Goal: Information Seeking & Learning: Learn about a topic

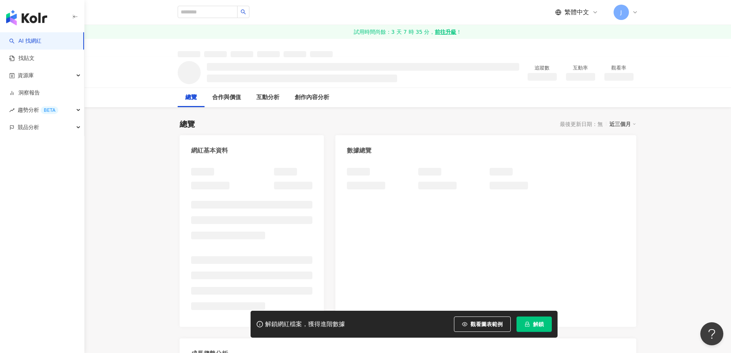
click at [538, 323] on span "解鎖" at bounding box center [538, 324] width 11 height 6
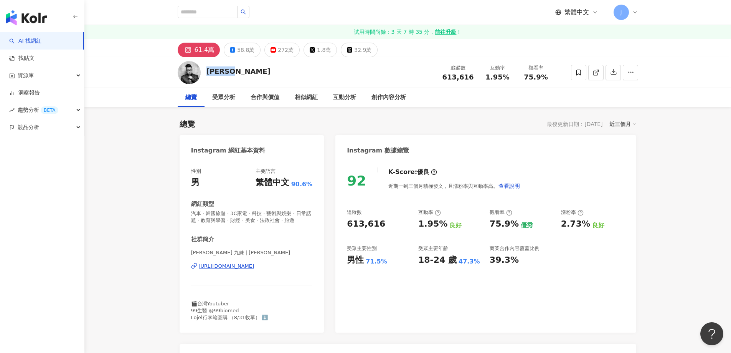
drag, startPoint x: 205, startPoint y: 71, endPoint x: 236, endPoint y: 71, distance: 30.3
click at [236, 71] on div "[PERSON_NAME] 追蹤數 613,616 互動率 1.95% 觀看率 75.9%" at bounding box center [407, 72] width 491 height 30
copy div "[PERSON_NAME]"
drag, startPoint x: 347, startPoint y: 261, endPoint x: 385, endPoint y: 259, distance: 37.7
click at [385, 259] on div "男性 71.5%" at bounding box center [379, 260] width 64 height 12
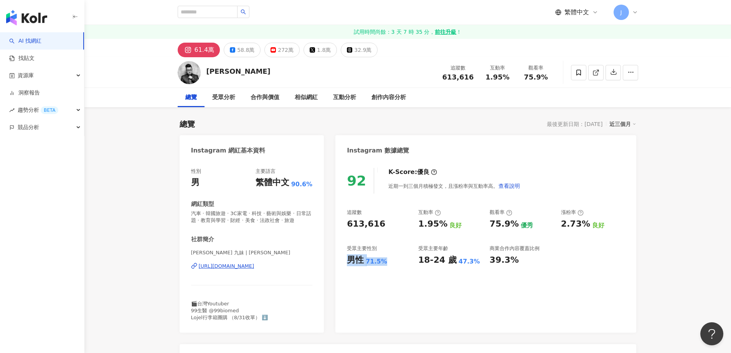
copy div "男性 71.5%"
drag, startPoint x: 495, startPoint y: 258, endPoint x: 519, endPoint y: 258, distance: 23.4
click at [519, 258] on div "39.3%" at bounding box center [522, 260] width 64 height 12
drag, startPoint x: 440, startPoint y: 260, endPoint x: 476, endPoint y: 258, distance: 35.4
click at [476, 258] on div "追蹤數 613,616 互動率 1.95% 良好 觀看率 75.9% 優秀 漲粉率 2.73% 良好 受眾主要性別 男性 71.5% 受眾主要年齡 18-24…" at bounding box center [485, 237] width 277 height 57
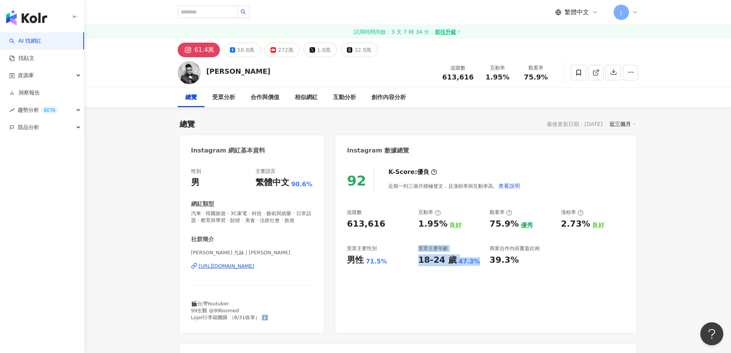
copy div "受眾主要年齡 18-24 歲 47.3%"
click at [288, 48] on div "272萬" at bounding box center [286, 50] width 16 height 11
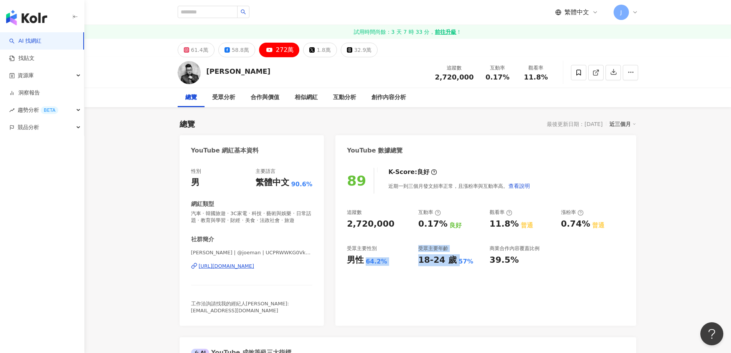
click at [446, 294] on div "89 K-Score : 良好 近期一到三個月發文頻率正常，且漲粉率與互動率高。 查看說明 追蹤數 2,720,000 互動率 0.17% 良好 觀看率 11…" at bounding box center [485, 242] width 301 height 165
drag, startPoint x: 385, startPoint y: 258, endPoint x: 295, endPoint y: 162, distance: 131.4
click at [340, 256] on div "89 K-Score : 良好 近期一到三個月發文頻率正常，且漲粉率與互動率高。 查看說明 追蹤數 2,720,000 互動率 0.17% 良好 觀看率 11…" at bounding box center [485, 242] width 301 height 165
copy div "男性 64.2%"
click at [460, 284] on div "89 K-Score : 良好 近期一到三個月發文頻率正常，且漲粉率與互動率高。 查看說明 追蹤數 2,720,000 互動率 0.17% 良好 觀看率 11…" at bounding box center [485, 242] width 301 height 165
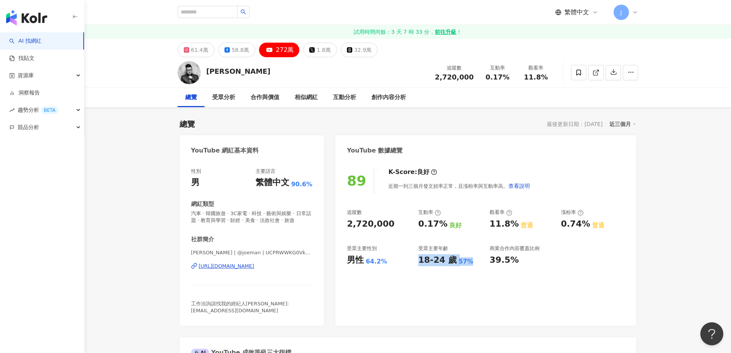
drag, startPoint x: 419, startPoint y: 259, endPoint x: 472, endPoint y: 258, distance: 52.2
click at [471, 259] on div "18-24 歲 57%" at bounding box center [450, 260] width 64 height 12
copy div "18-24 歲 57%"
